Goal: Navigation & Orientation: Find specific page/section

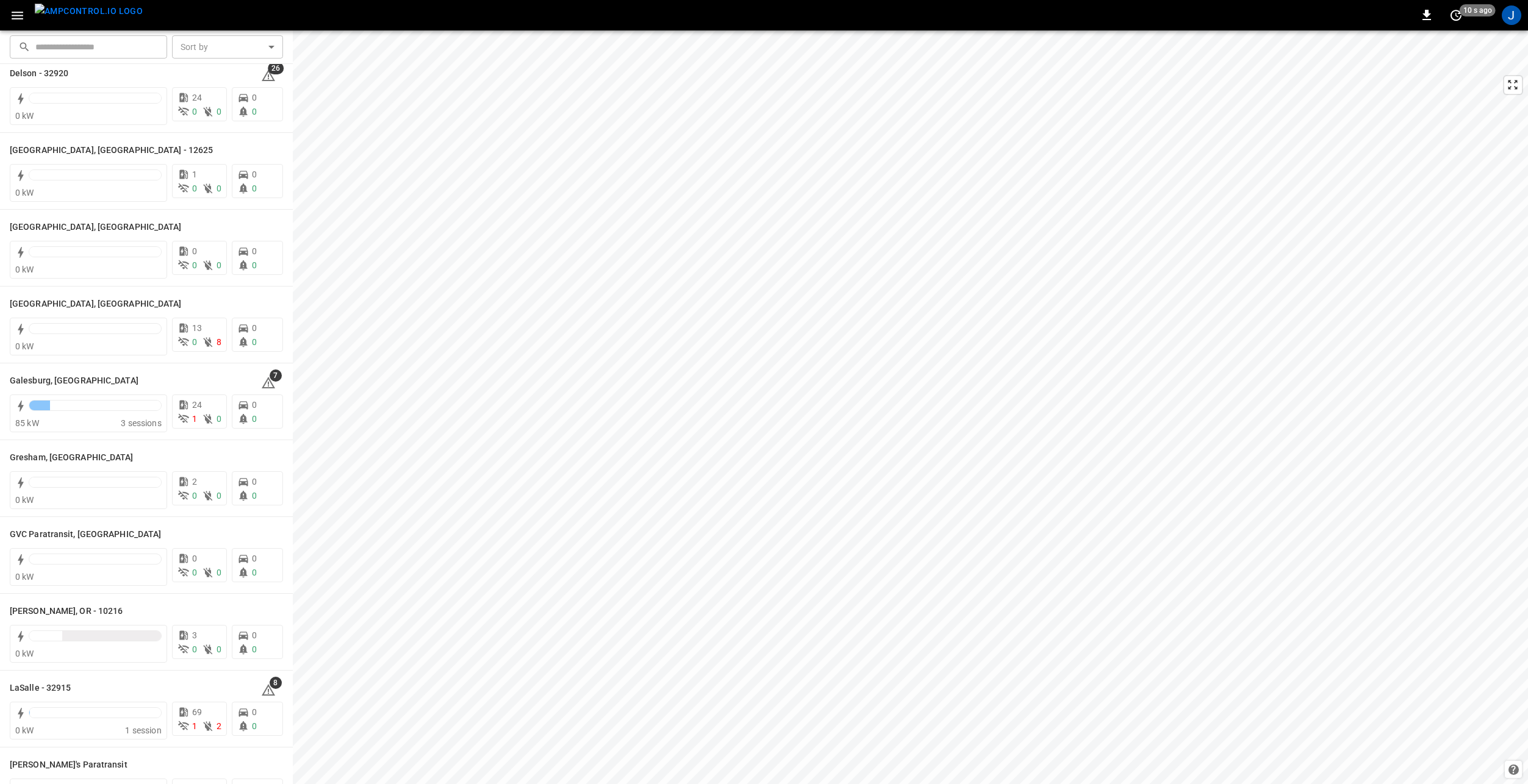
scroll to position [244, 0]
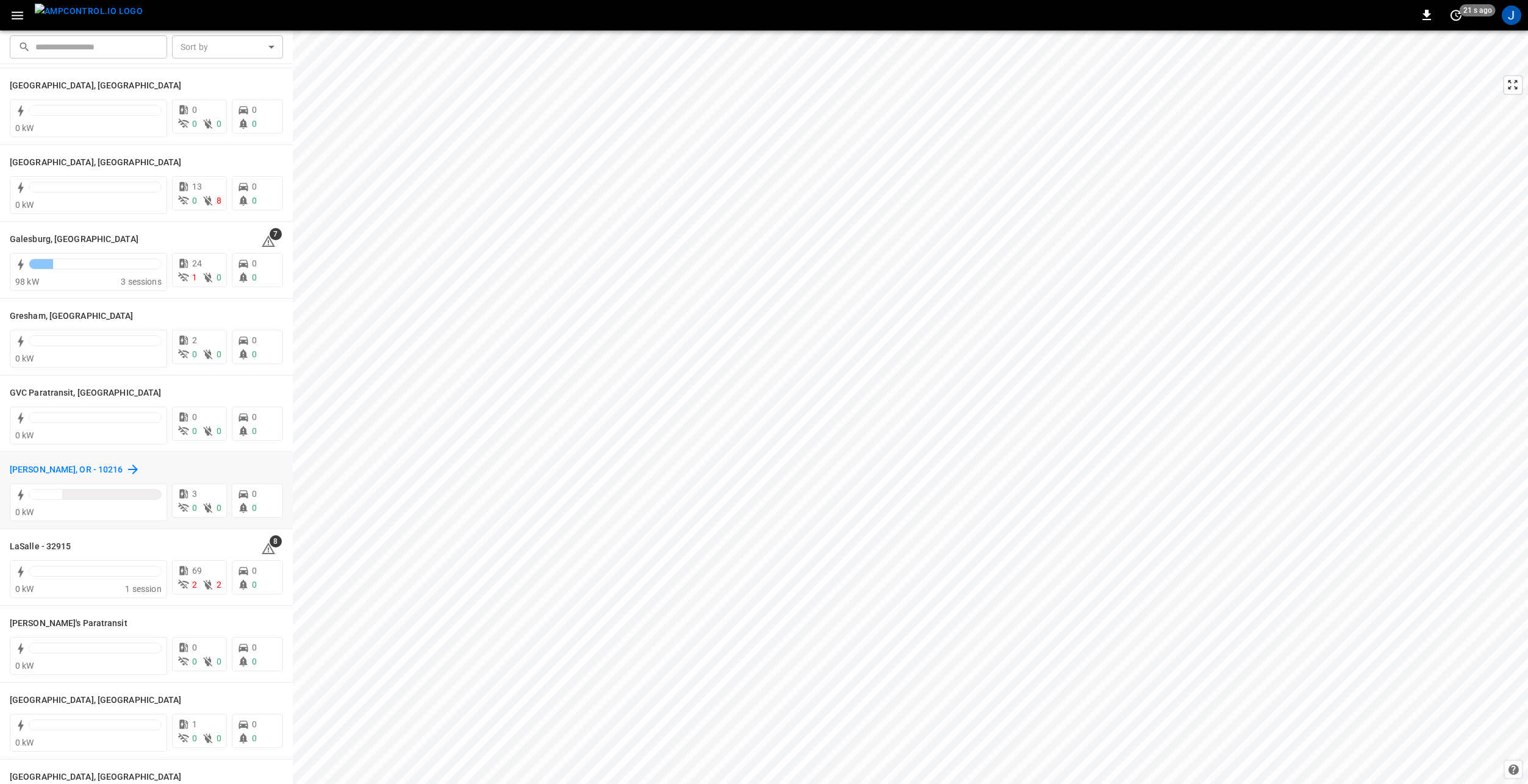
click at [35, 469] on h6 "[PERSON_NAME], OR - 10216" at bounding box center [67, 470] width 114 height 13
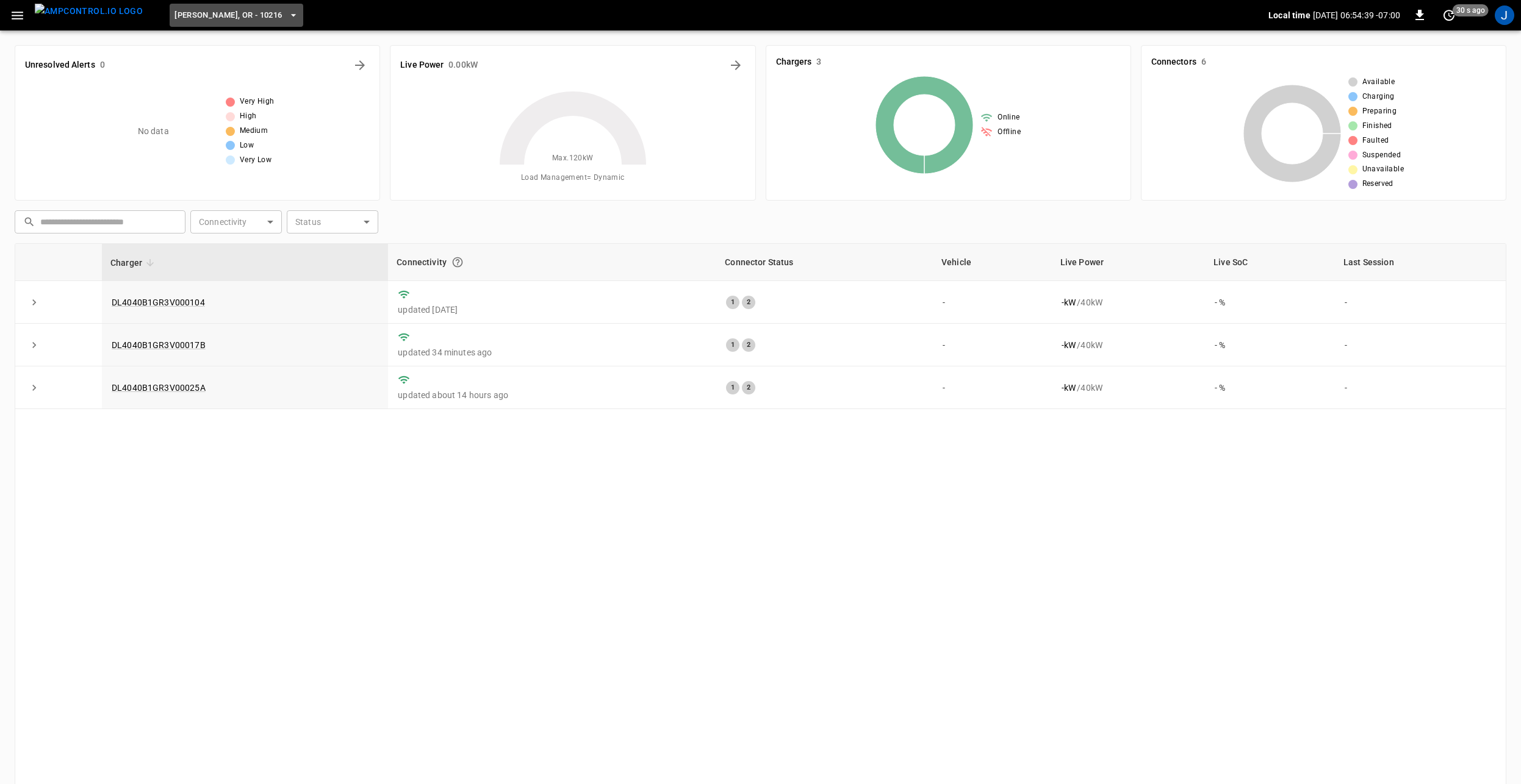
click at [287, 14] on icon "button" at bounding box center [293, 15] width 13 height 13
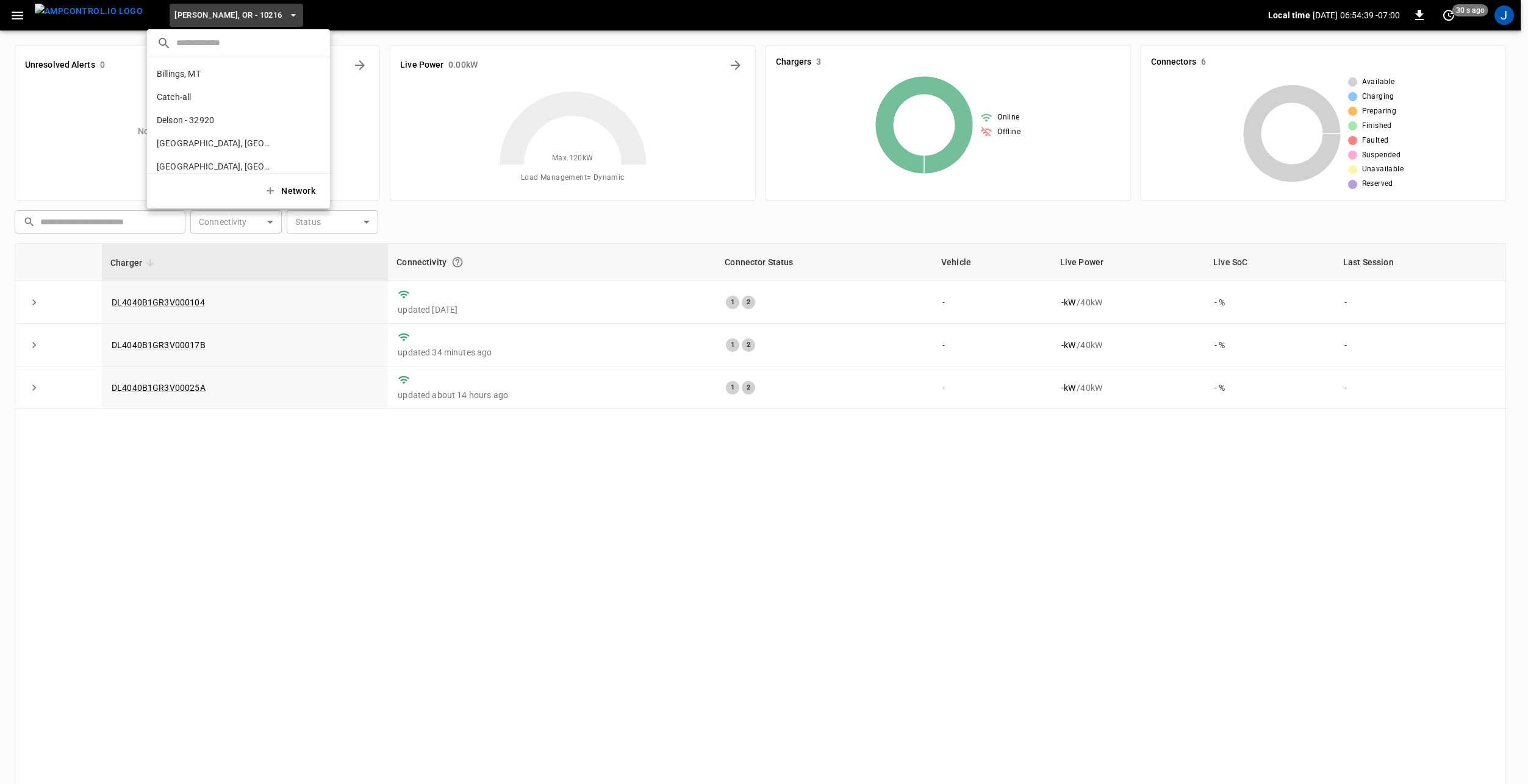
scroll to position [205, 0]
click at [308, 78] on icon "copy" at bounding box center [313, 77] width 11 height 11
click at [18, 18] on div at bounding box center [764, 392] width 1528 height 784
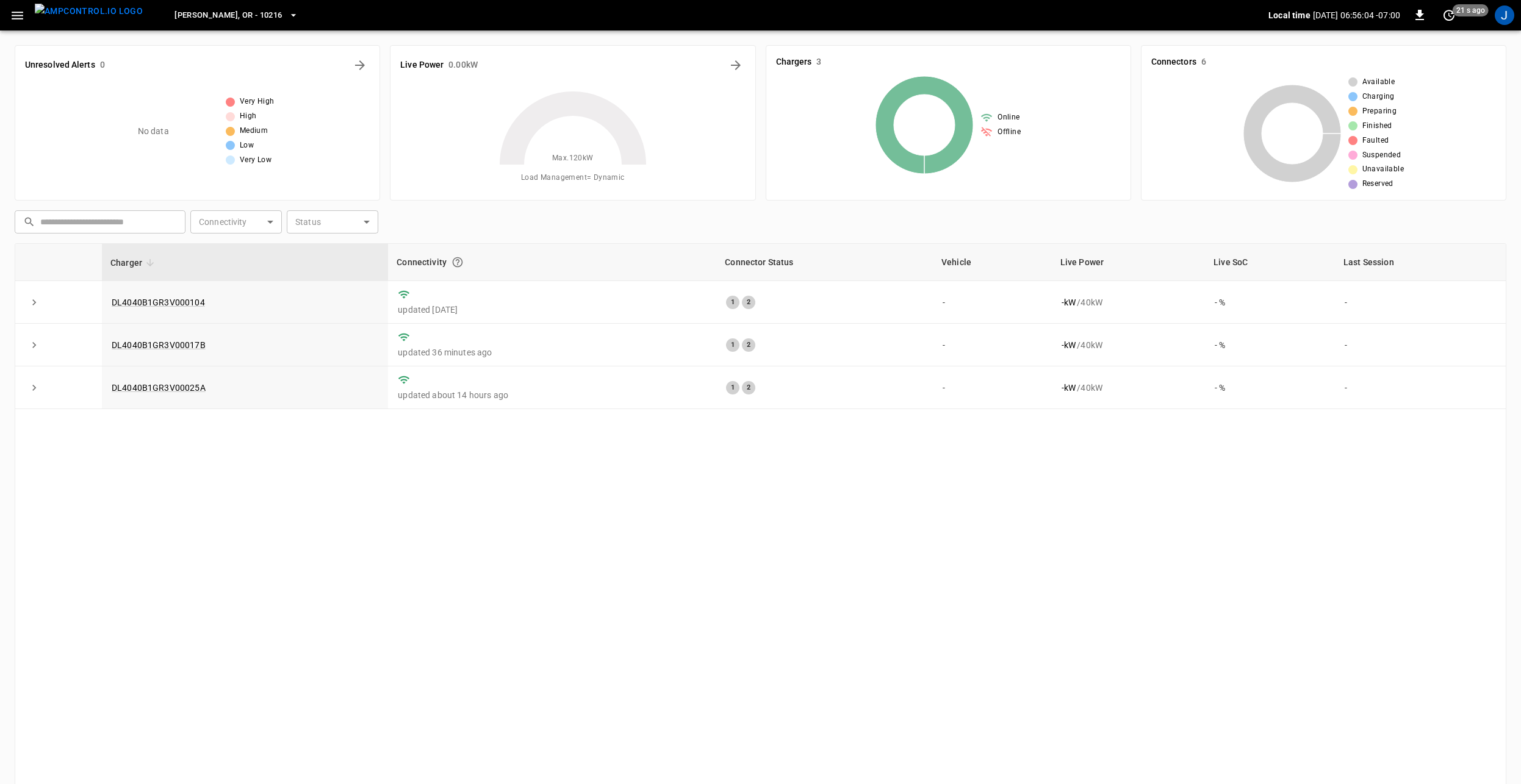
click at [18, 16] on icon "button" at bounding box center [18, 15] width 12 height 8
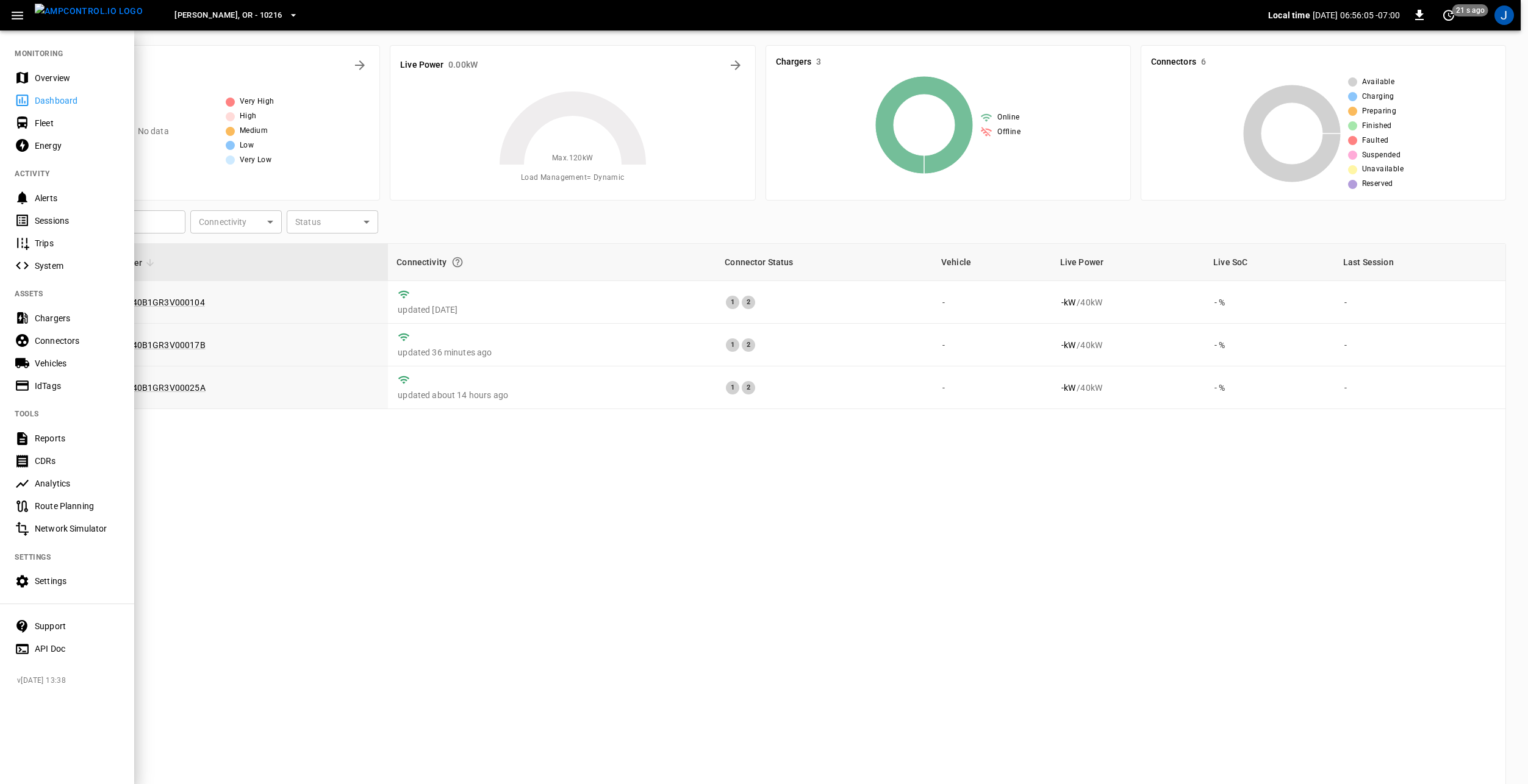
drag, startPoint x: 38, startPoint y: 77, endPoint x: 182, endPoint y: 235, distance: 213.8
click at [38, 77] on div "Overview" at bounding box center [78, 78] width 85 height 13
